Goal: Information Seeking & Learning: Learn about a topic

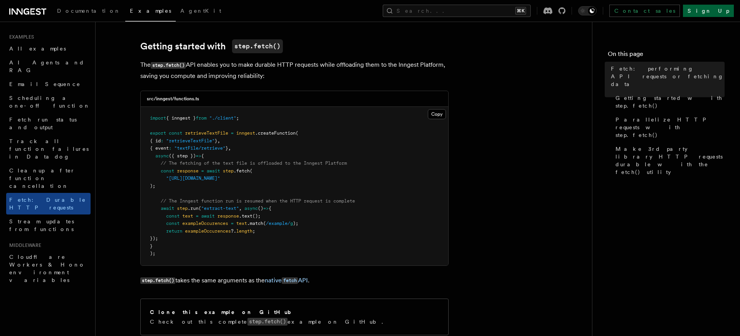
click at [717, 11] on link "Sign Up" at bounding box center [708, 11] width 51 height 12
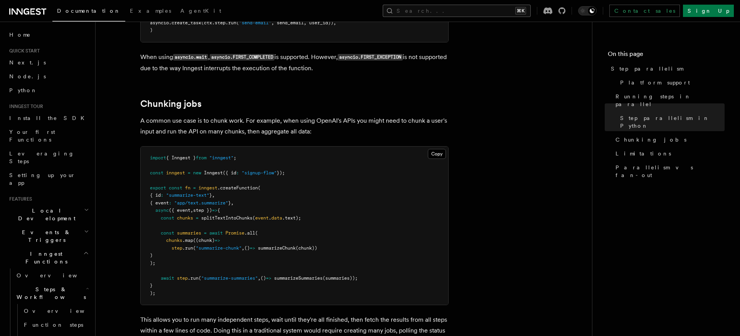
click at [489, 8] on button "Search... ⌘K" at bounding box center [457, 11] width 148 height 12
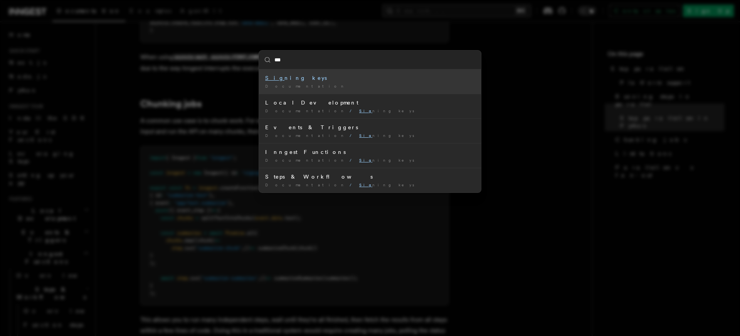
type input "****"
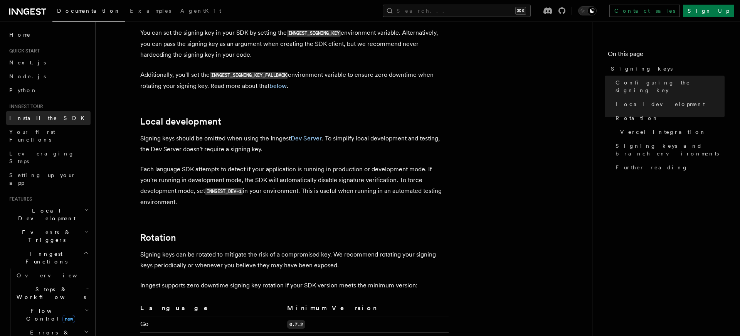
scroll to position [315, 0]
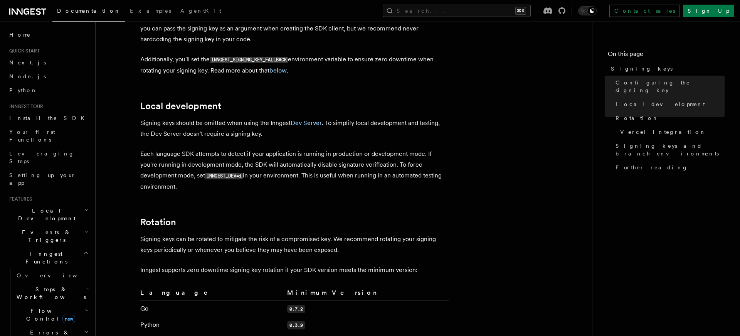
click at [272, 54] on p "Additionally, you'll set the INNGEST_SIGNING_KEY_FALLBACK environment variable …" at bounding box center [294, 65] width 308 height 22
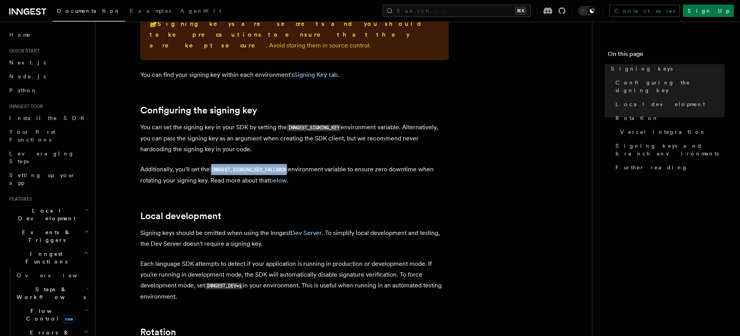
scroll to position [196, 0]
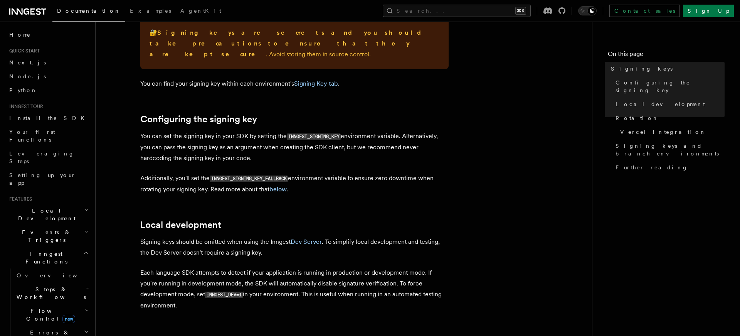
click at [305, 133] on code "INNGEST_SIGNING_KEY" at bounding box center [314, 136] width 54 height 7
click at [327, 133] on code "INNGEST_SIGNING_KEY" at bounding box center [314, 136] width 54 height 7
copy code "INNGEST_SIGNING_KEY"
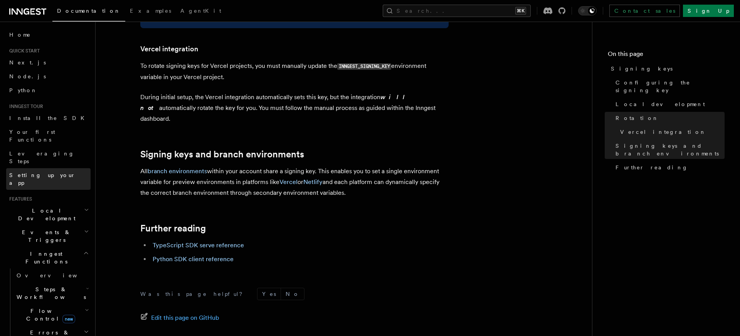
scroll to position [781, 0]
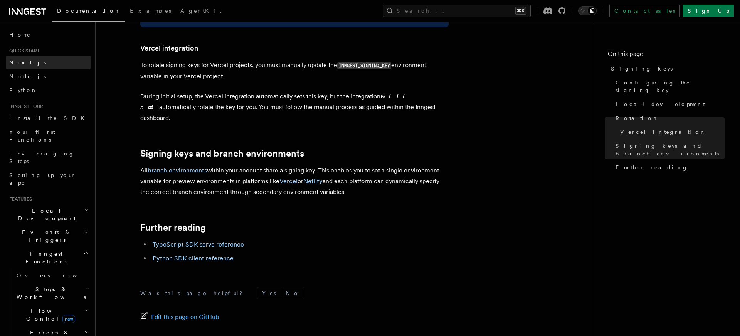
click at [20, 66] on span "Next.js" at bounding box center [27, 63] width 37 height 8
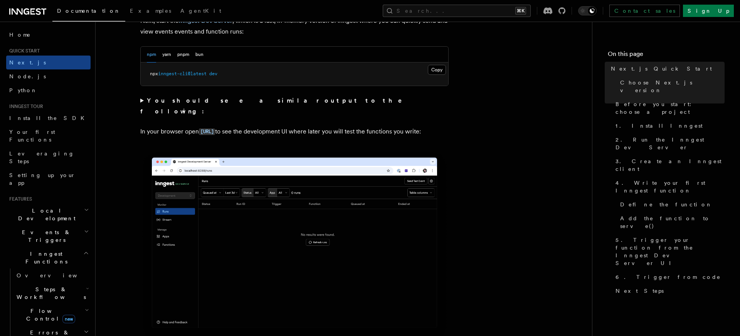
scroll to position [614, 0]
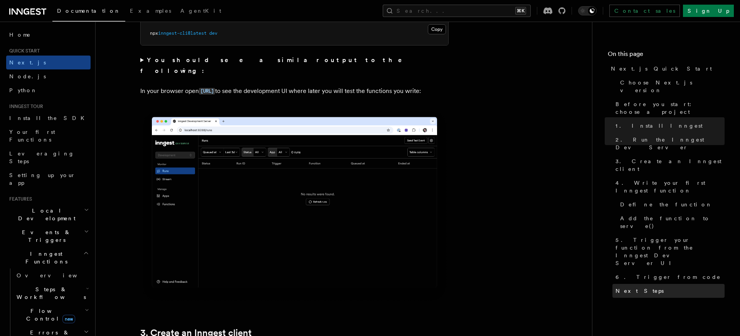
click at [646, 284] on link "Next Steps" at bounding box center [668, 291] width 112 height 14
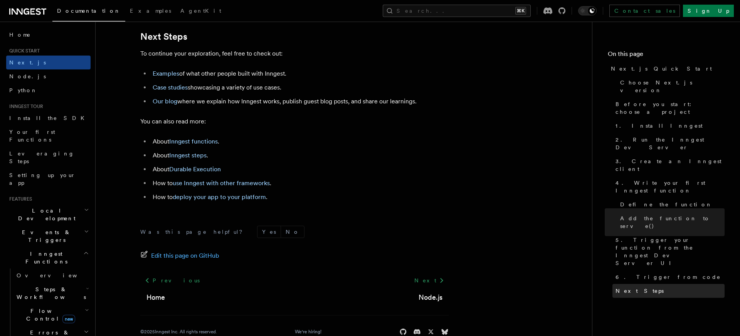
scroll to position [4832, 0]
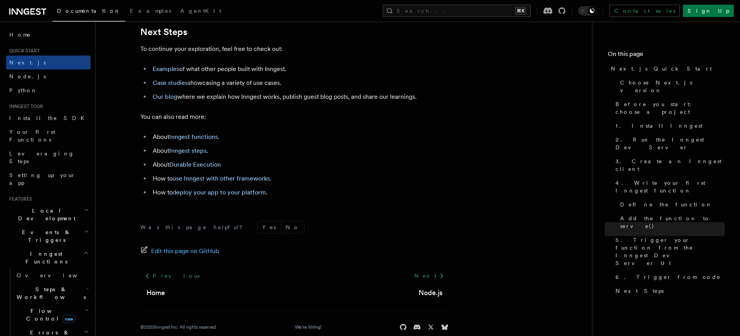
click at [308, 142] on li "About Inngest functions ." at bounding box center [299, 136] width 298 height 11
click at [252, 196] on link "deploy your app to your platform" at bounding box center [219, 191] width 93 height 7
